Goal: Information Seeking & Learning: Learn about a topic

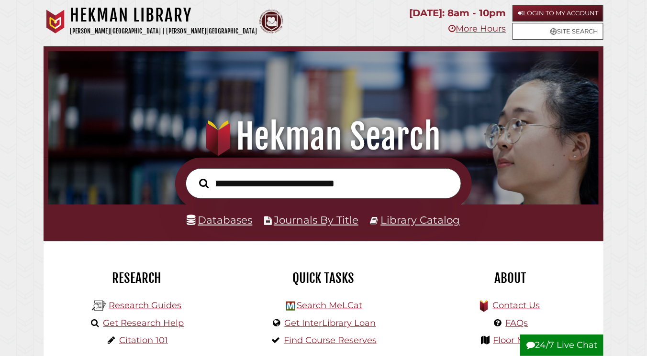
scroll to position [181, 545]
click at [229, 216] on link "Databases" at bounding box center [220, 220] width 66 height 12
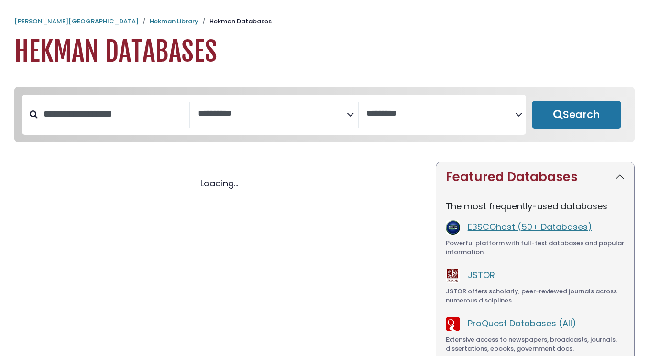
select select "Database Subject Filter"
select select "Database Vendors Filter"
select select "Database Subject Filter"
select select "Database Vendors Filter"
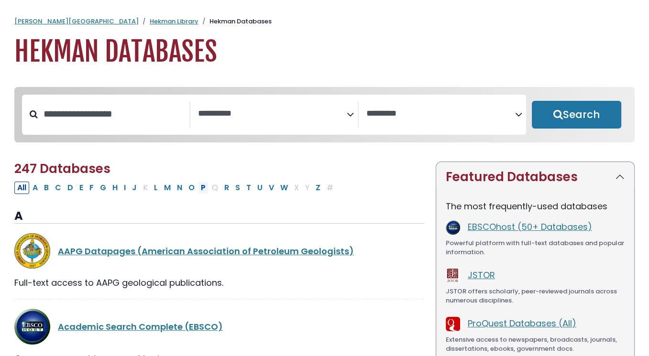
click at [198, 191] on button "P" at bounding box center [203, 188] width 11 height 12
select select "Database Subject Filter"
select select "Database Vendors Filter"
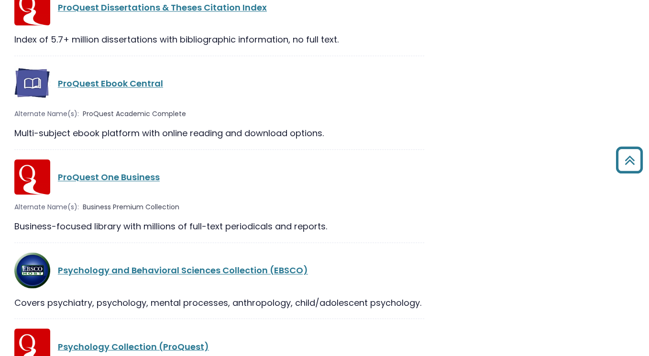
scroll to position [1378, 0]
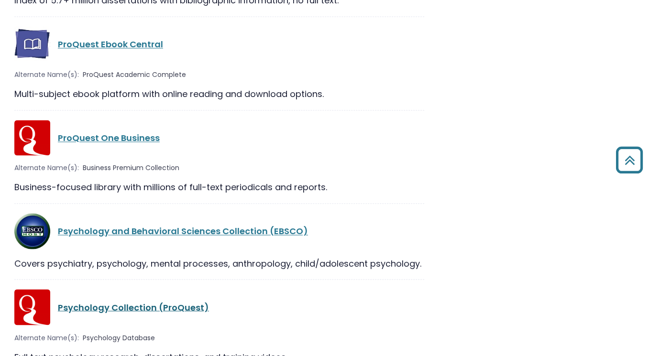
click at [154, 301] on link "Psychology Collection (ProQuest)" at bounding box center [133, 307] width 151 height 12
click at [152, 301] on link "Psychology Collection (ProQuest)" at bounding box center [133, 307] width 151 height 12
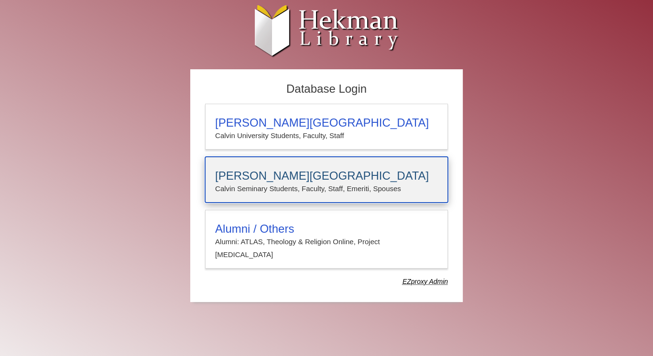
click at [294, 169] on h3 "Calvin Theological Seminary" at bounding box center [326, 175] width 223 height 13
